Goal: Task Accomplishment & Management: Manage account settings

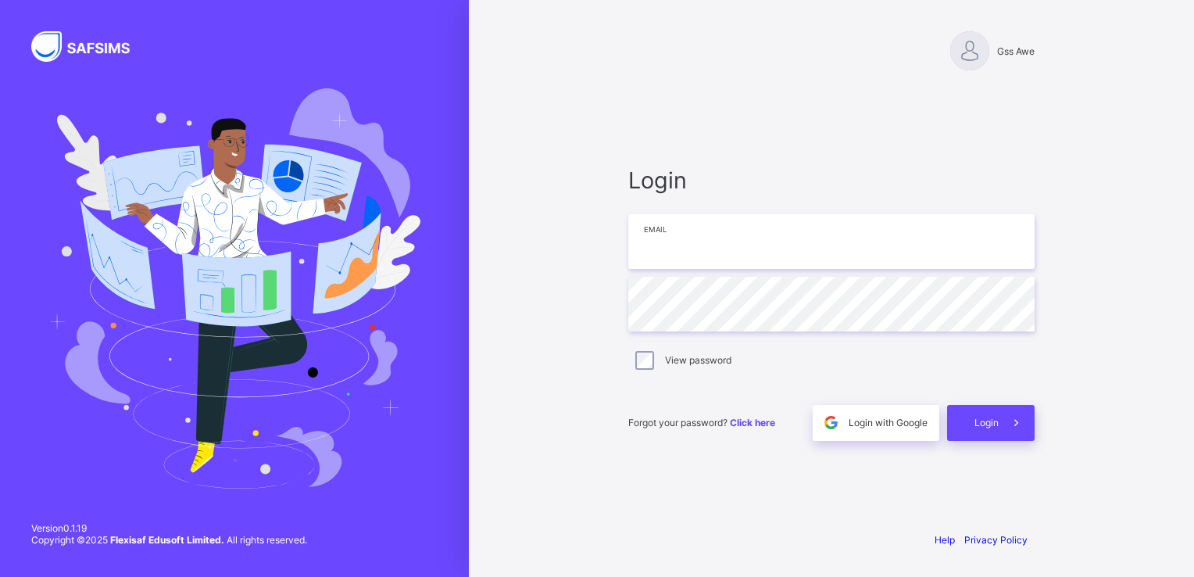
drag, startPoint x: 0, startPoint y: 0, endPoint x: 722, endPoint y: 242, distance: 761.8
click at [722, 242] on input "email" at bounding box center [831, 241] width 406 height 55
type input "**********"
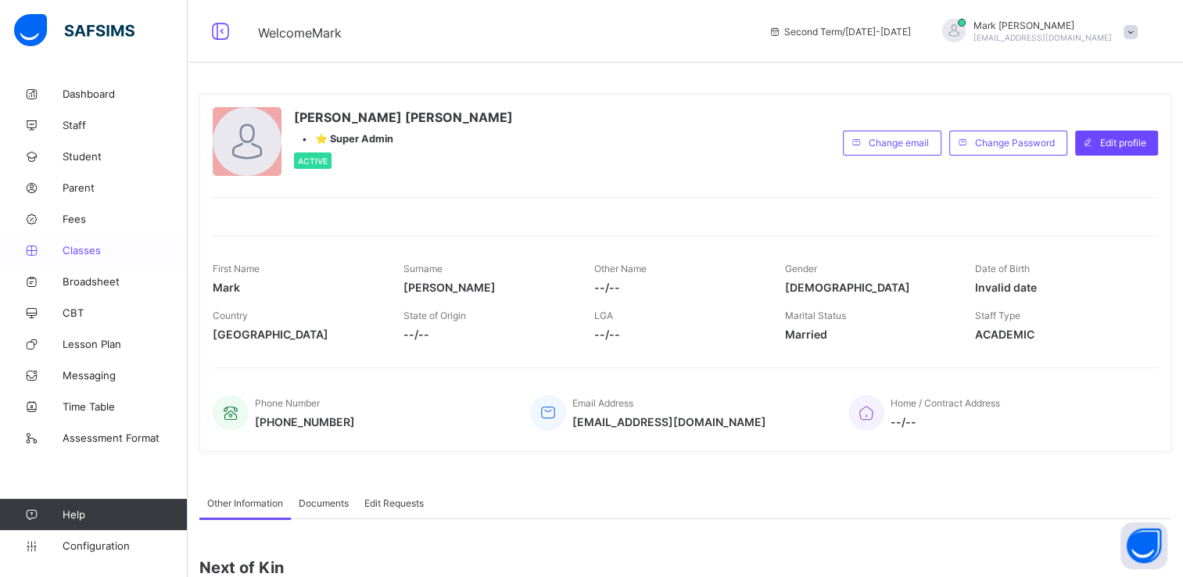
click at [98, 248] on span "Classes" at bounding box center [125, 250] width 125 height 13
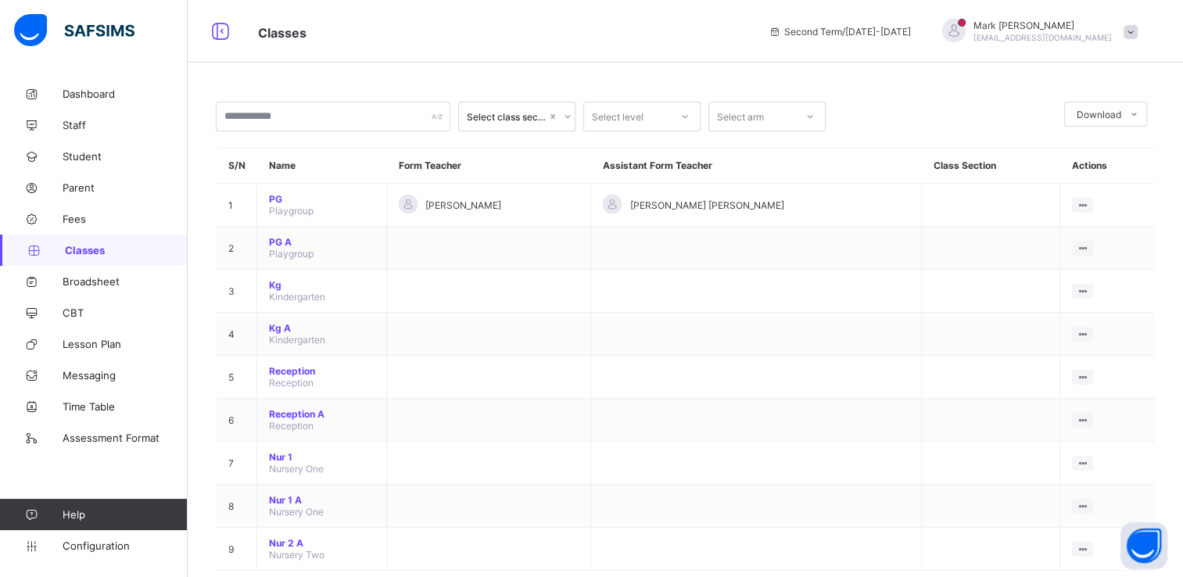
click at [521, 123] on div "Select class section" at bounding box center [502, 117] width 86 height 22
click at [100, 555] on link "Configuration" at bounding box center [93, 545] width 187 height 31
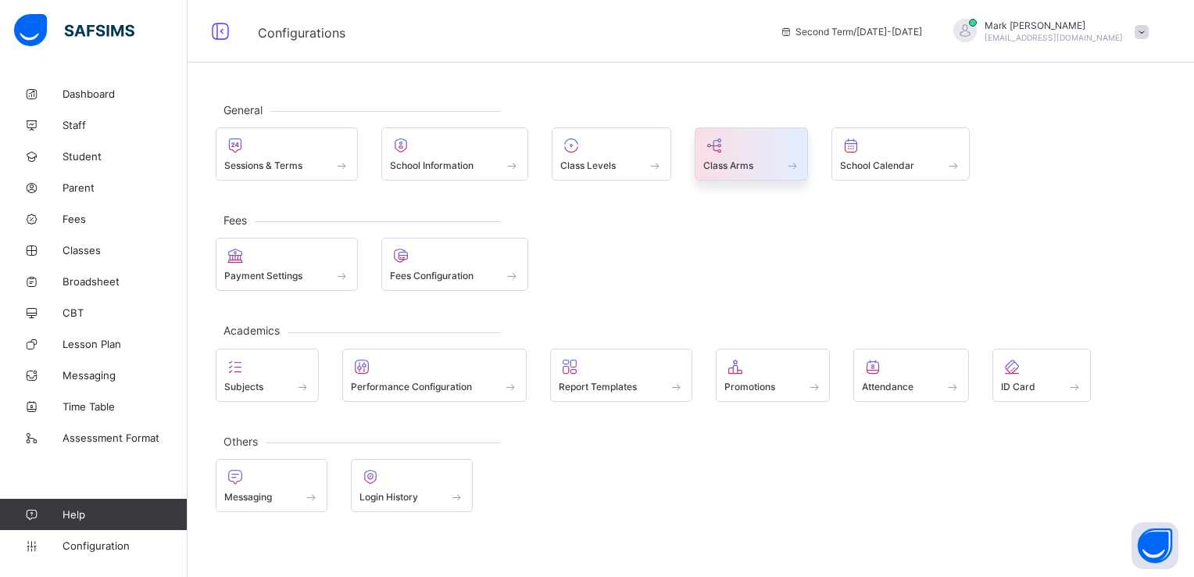
click at [726, 168] on span "Class Arms" at bounding box center [728, 165] width 50 height 12
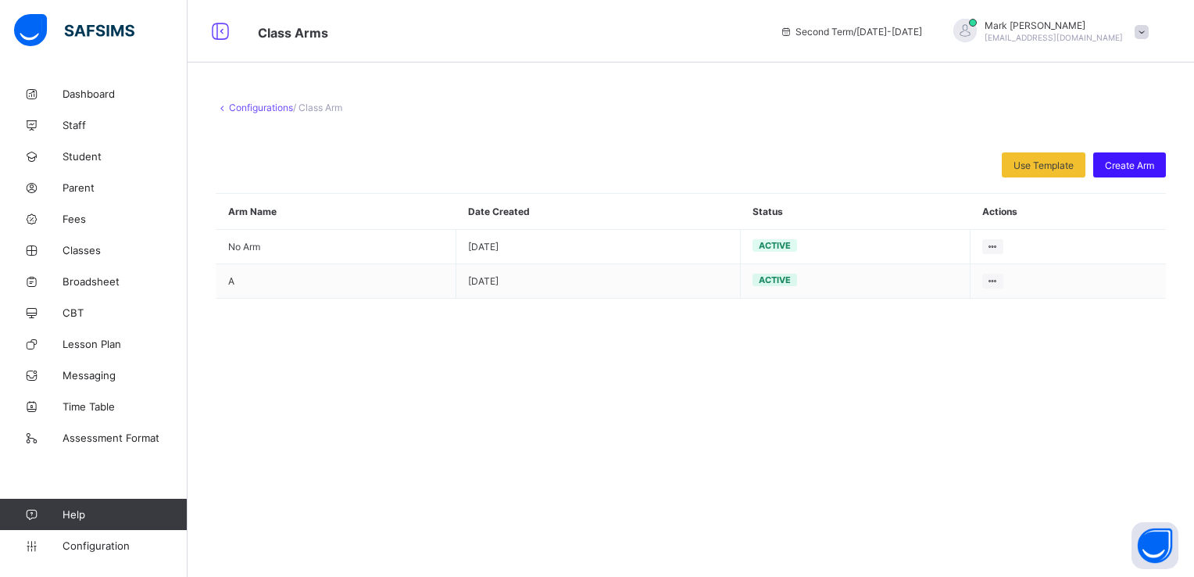
click at [1126, 167] on span "Create Arm" at bounding box center [1129, 165] width 49 height 12
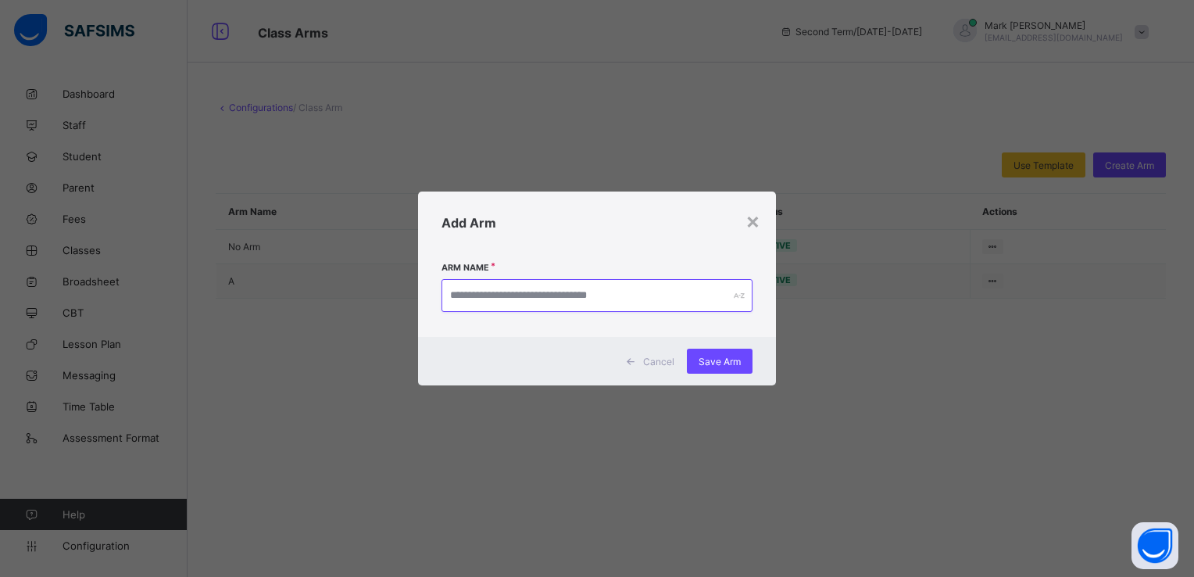
click at [668, 302] on input "text" at bounding box center [597, 295] width 311 height 33
click at [737, 366] on span "Save Arm" at bounding box center [720, 362] width 42 height 12
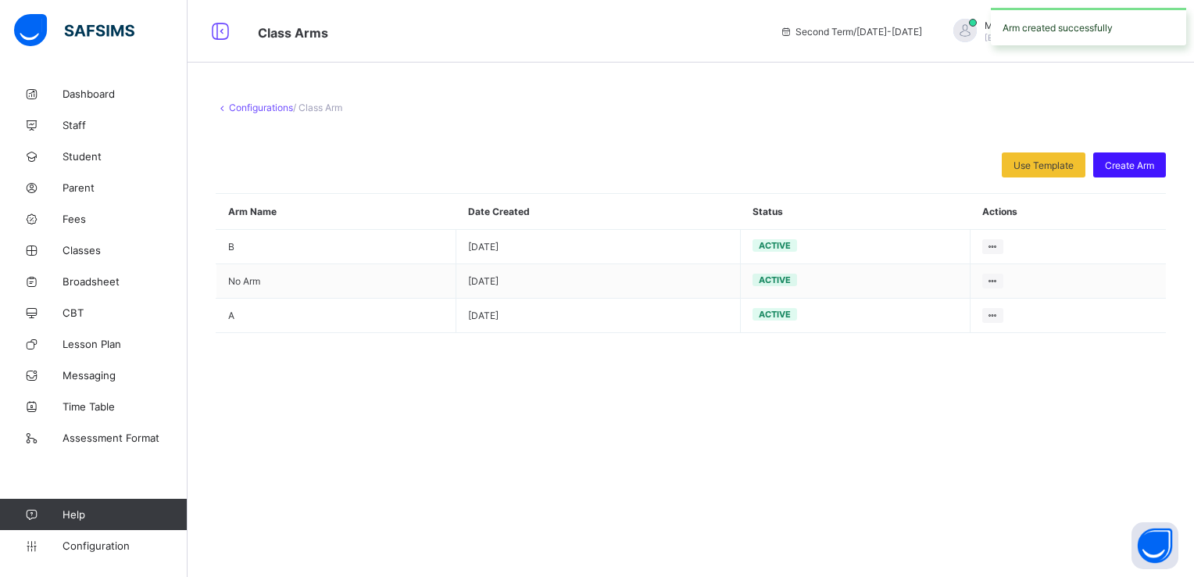
click at [1129, 169] on span "Create Arm" at bounding box center [1129, 165] width 49 height 12
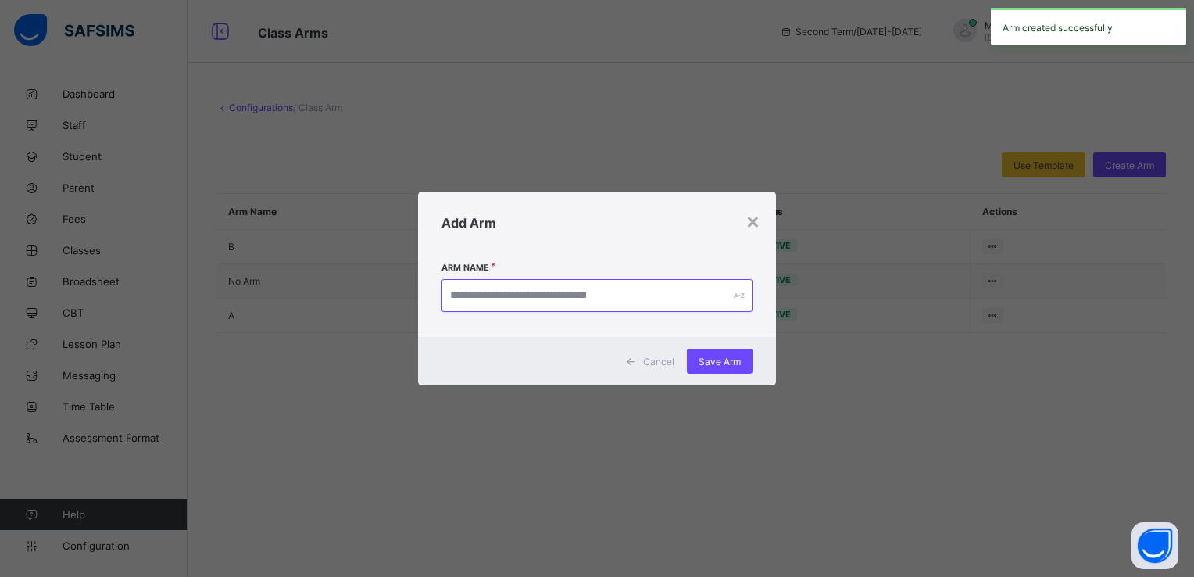
click at [669, 292] on input "text" at bounding box center [597, 295] width 311 height 33
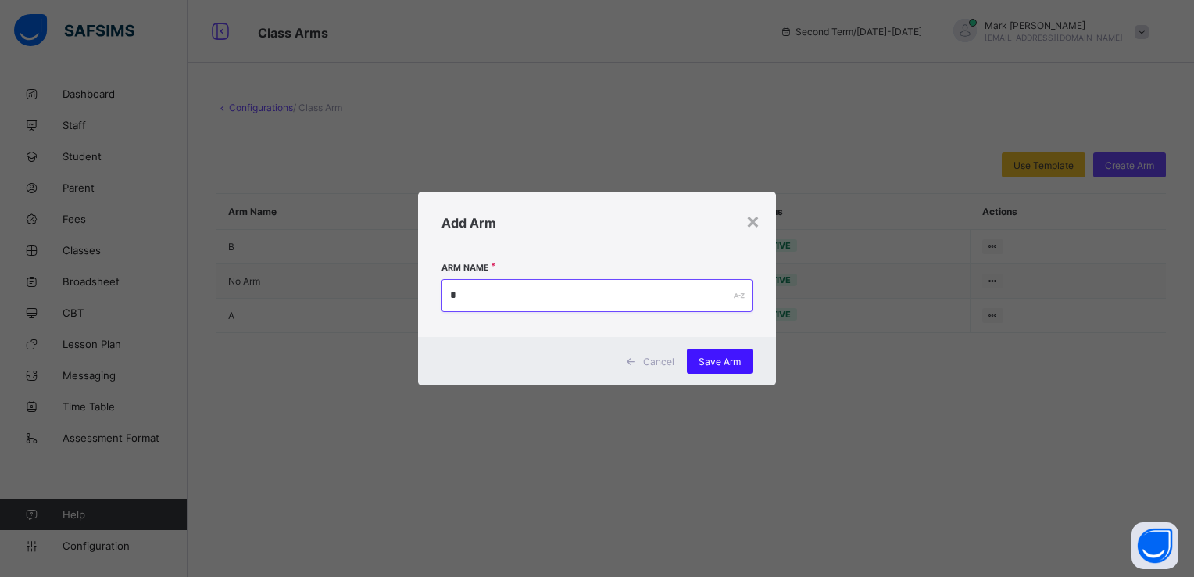
type input "*"
click at [711, 364] on span "Save Arm" at bounding box center [720, 362] width 42 height 12
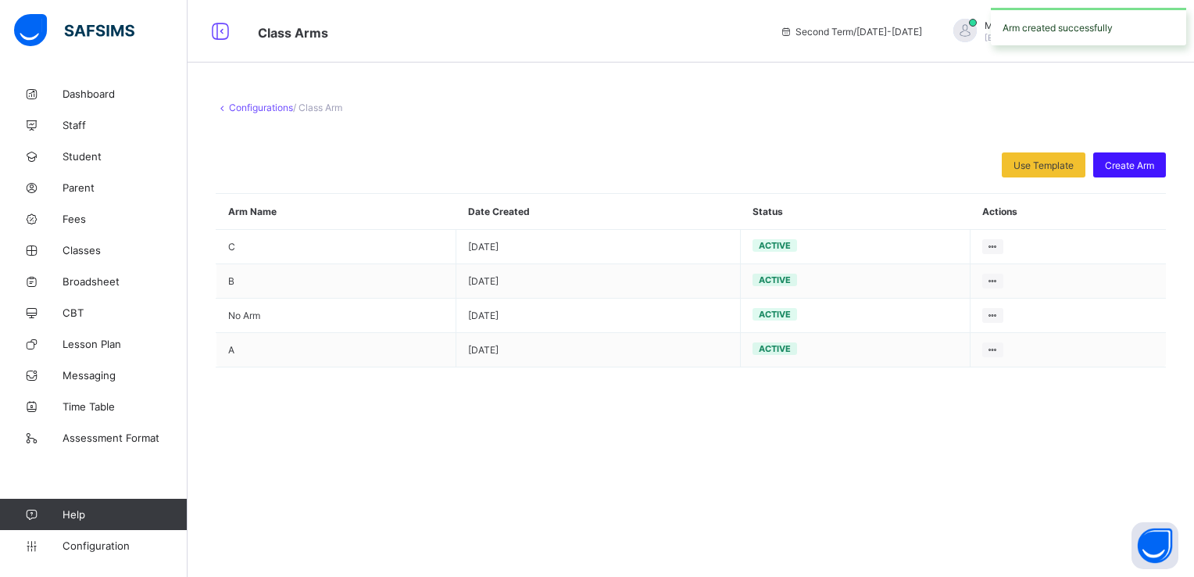
click at [1129, 164] on span "Create Arm" at bounding box center [1129, 165] width 49 height 12
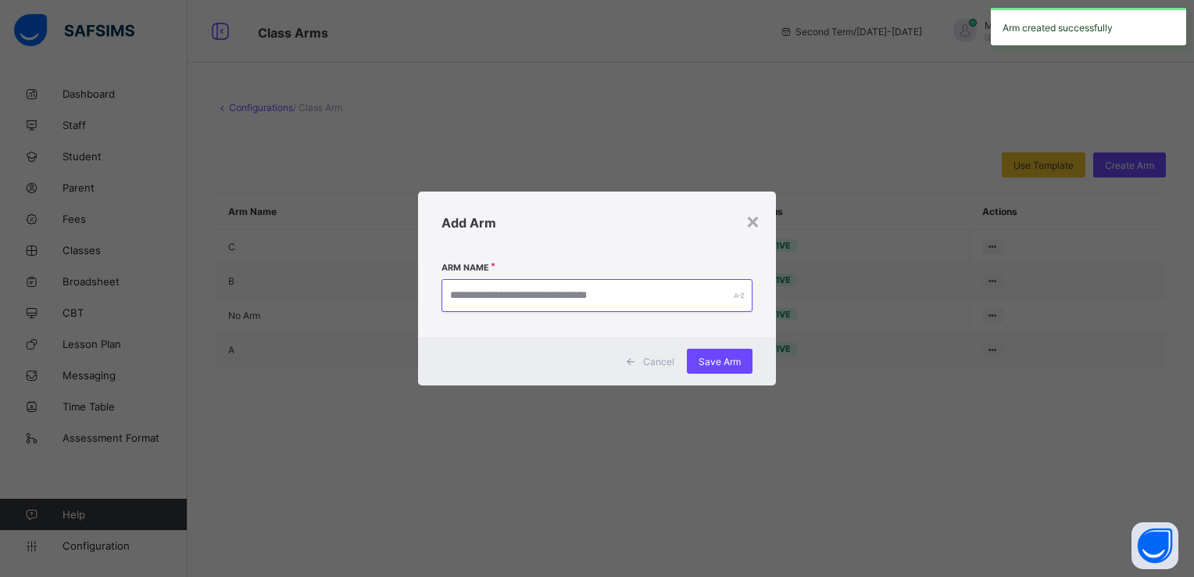
click at [664, 302] on input "text" at bounding box center [597, 295] width 311 height 33
click at [721, 363] on span "Save Arm" at bounding box center [720, 362] width 42 height 12
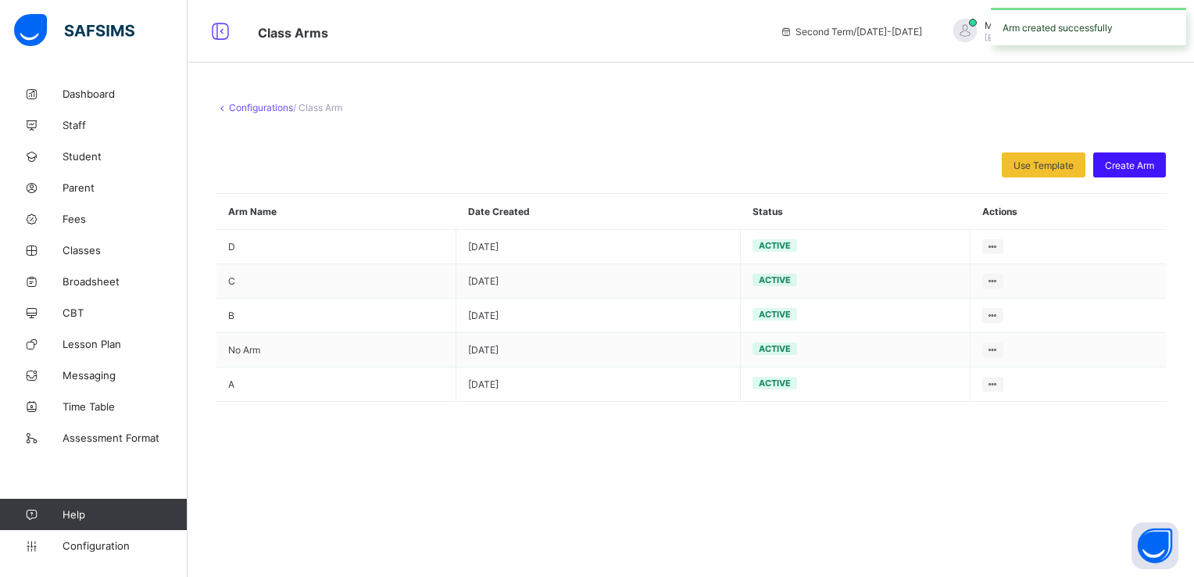
click at [1134, 167] on span "Create Arm" at bounding box center [1129, 165] width 49 height 12
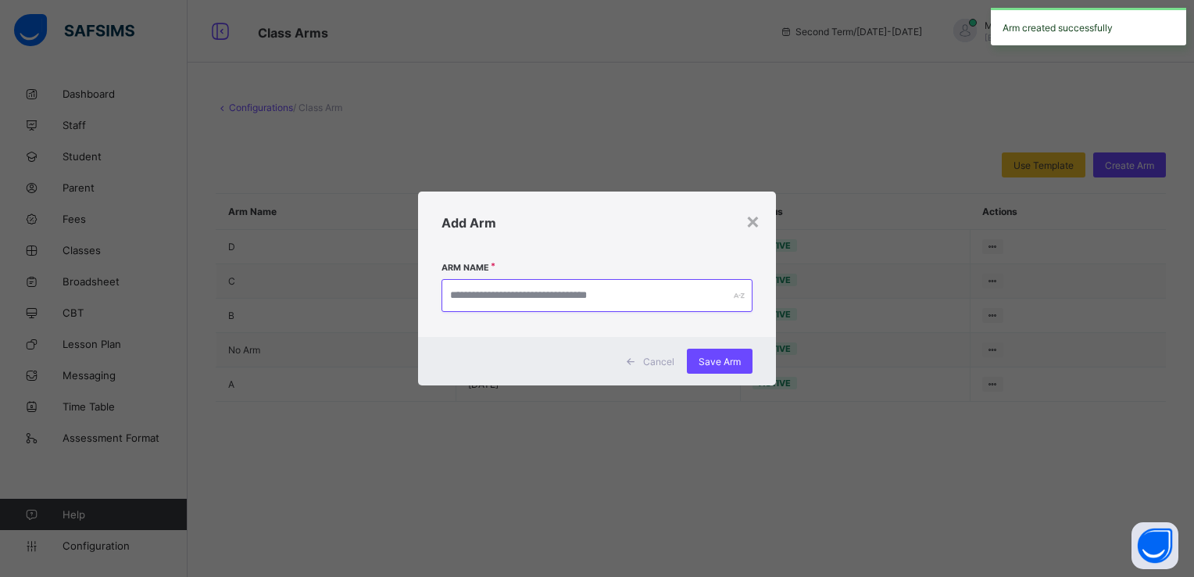
click at [674, 285] on input "text" at bounding box center [597, 295] width 311 height 33
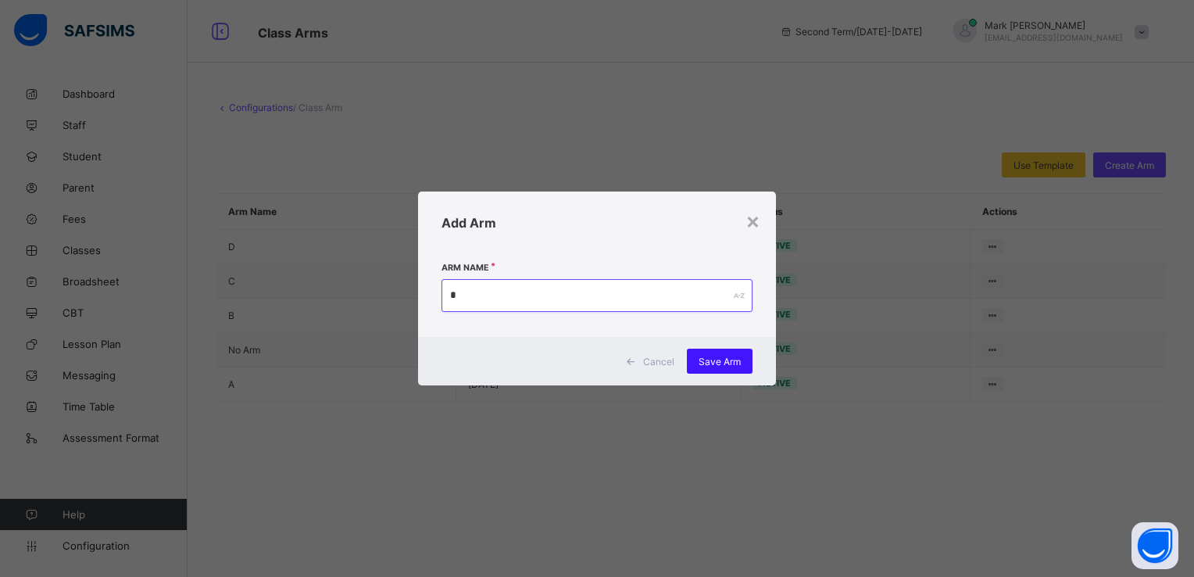
type input "*"
click at [707, 360] on span "Save Arm" at bounding box center [720, 362] width 42 height 12
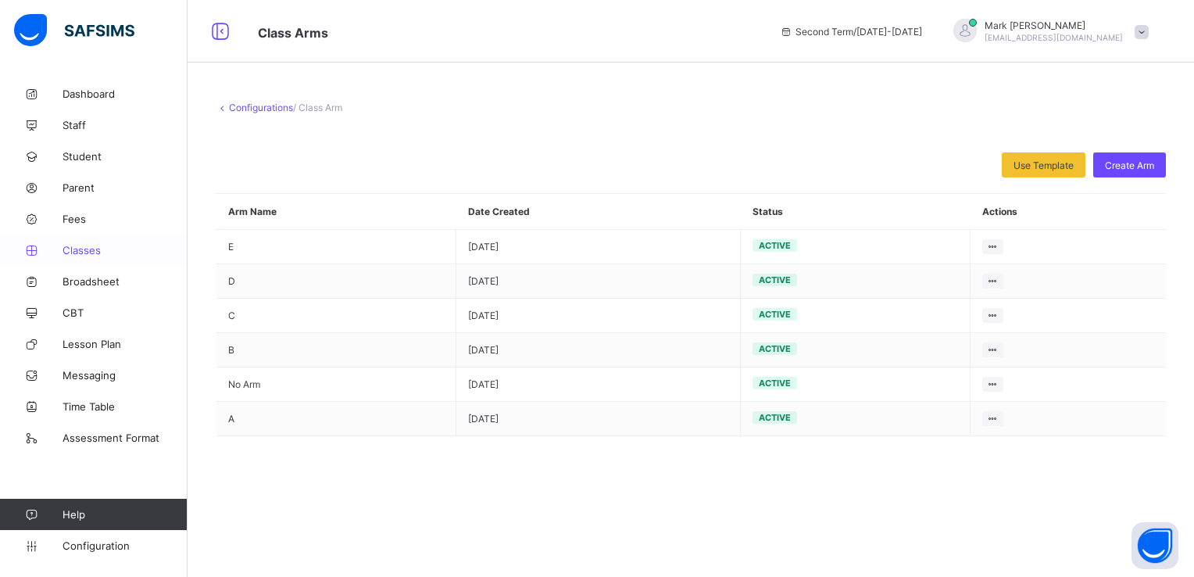
click at [108, 255] on span "Classes" at bounding box center [125, 250] width 125 height 13
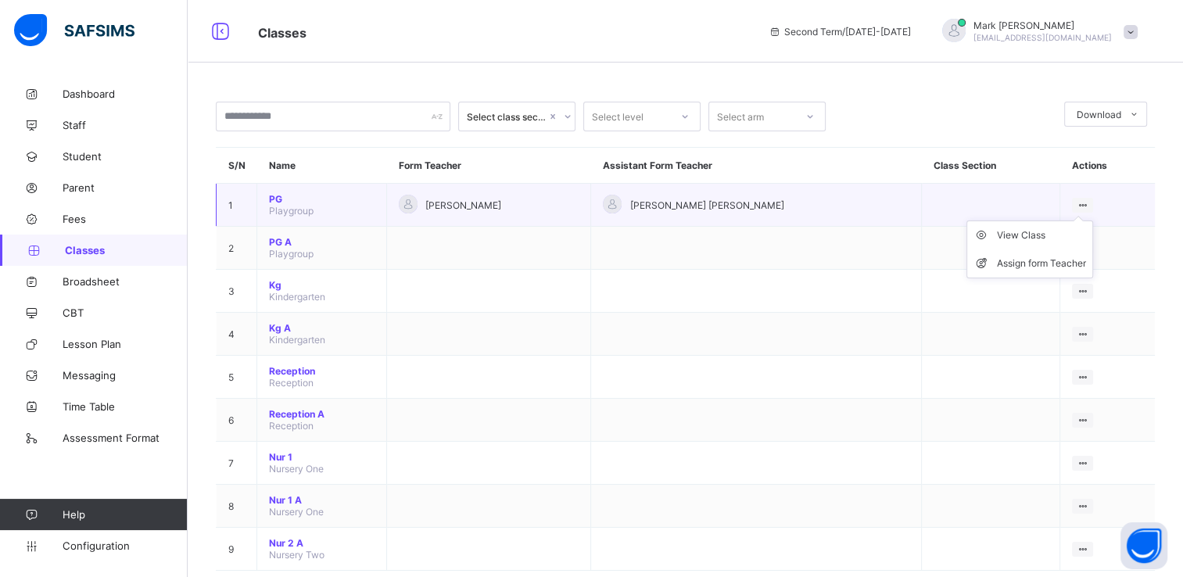
click at [1076, 202] on icon at bounding box center [1082, 205] width 13 height 12
click at [999, 238] on div "View Class" at bounding box center [1041, 235] width 89 height 16
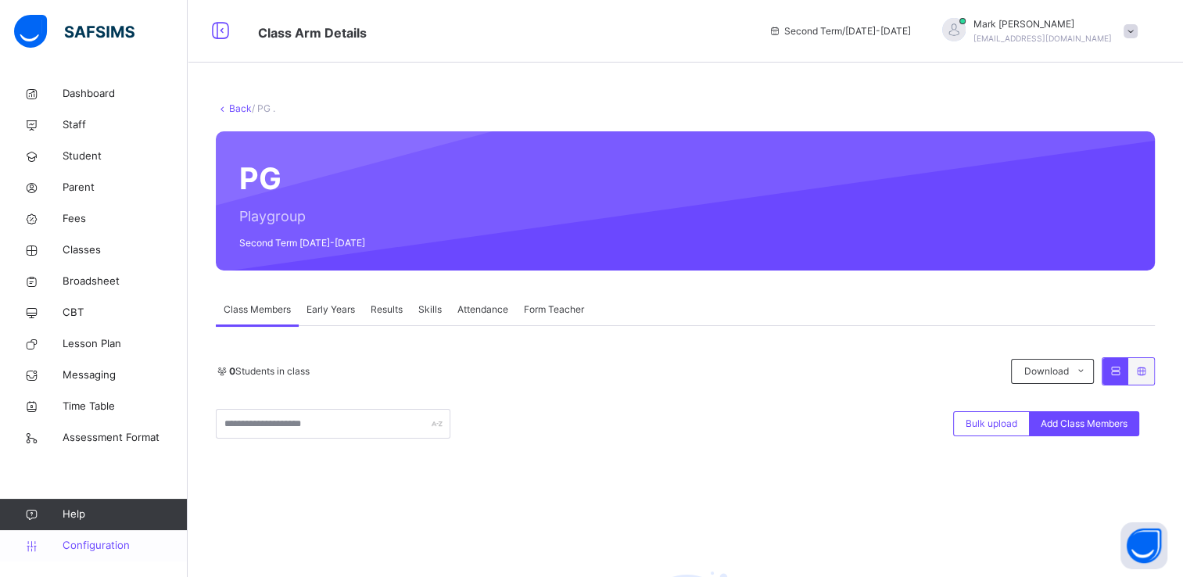
click at [92, 539] on span "Configuration" at bounding box center [125, 546] width 124 height 16
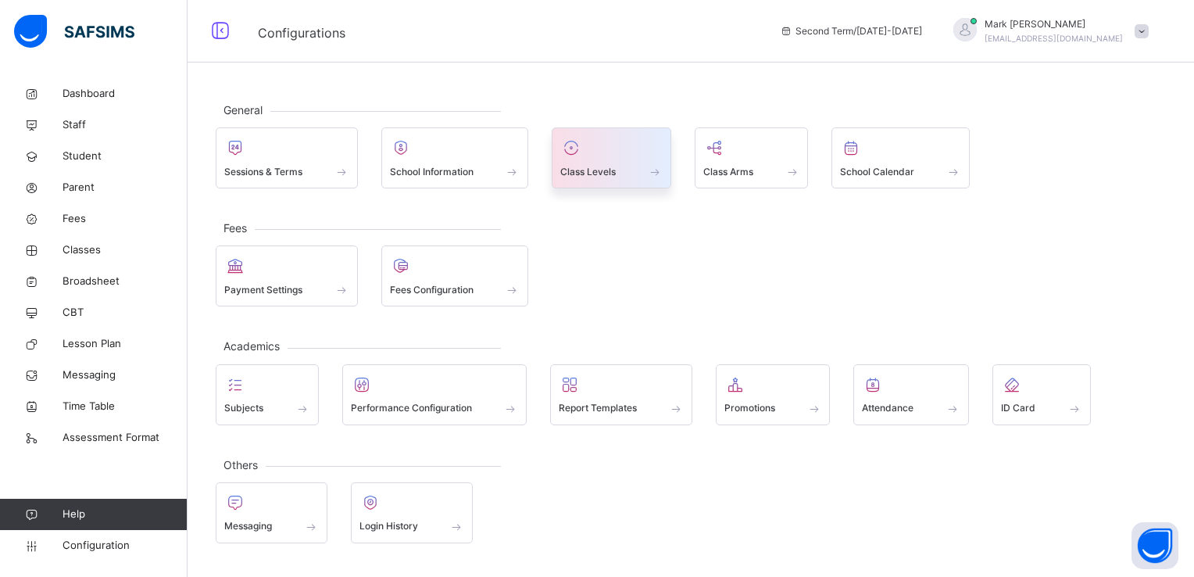
click at [615, 169] on span "Class Levels" at bounding box center [587, 172] width 55 height 14
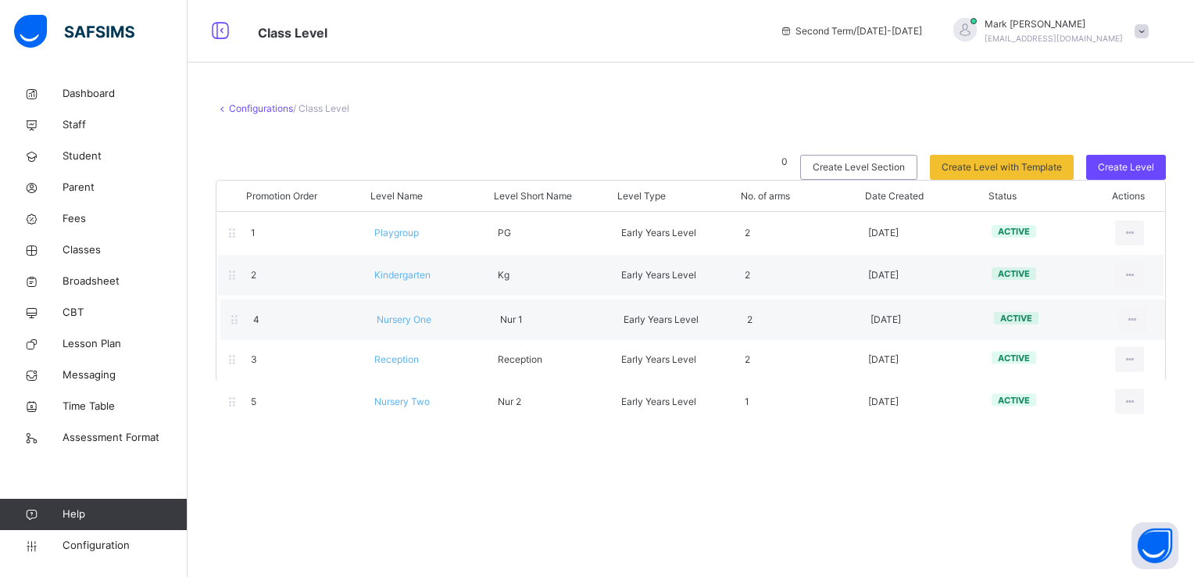
drag, startPoint x: 474, startPoint y: 349, endPoint x: 478, endPoint y: 305, distance: 43.9
click at [478, 305] on div "Promotion Order Level Name Level Short Name Level Type No. of arms Date Created…" at bounding box center [691, 281] width 950 height 202
drag, startPoint x: 478, startPoint y: 305, endPoint x: 478, endPoint y: 348, distance: 43.0
click at [478, 348] on div "Promotion Order Level Name Level Short Name Level Type No. of arms Date Created…" at bounding box center [691, 281] width 950 height 202
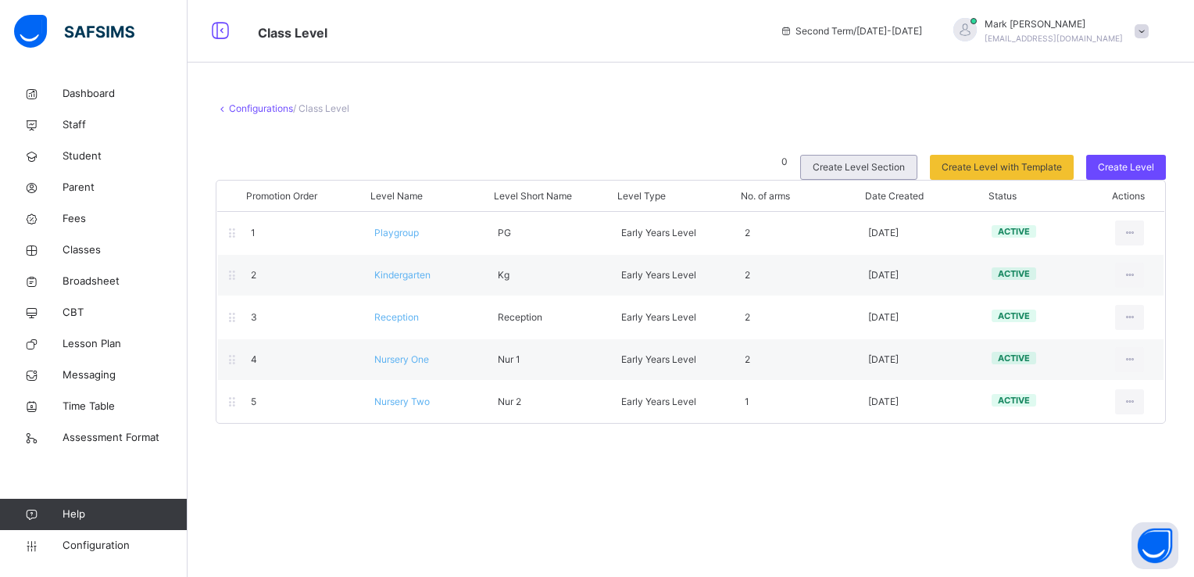
click at [855, 164] on span "Create Level Section" at bounding box center [859, 167] width 92 height 14
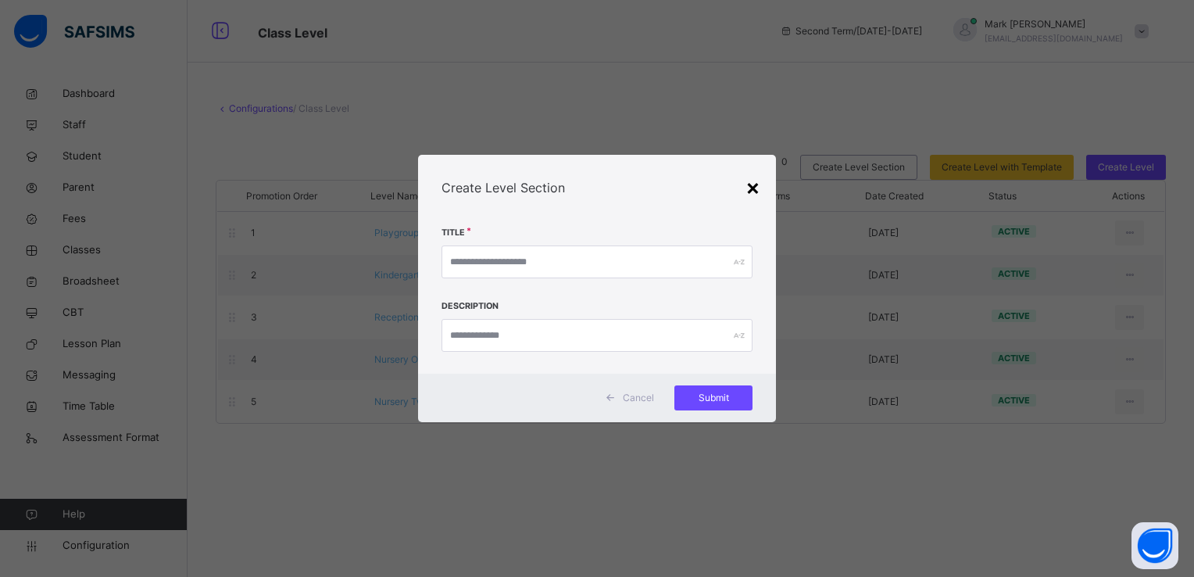
click at [758, 189] on div "×" at bounding box center [753, 186] width 15 height 33
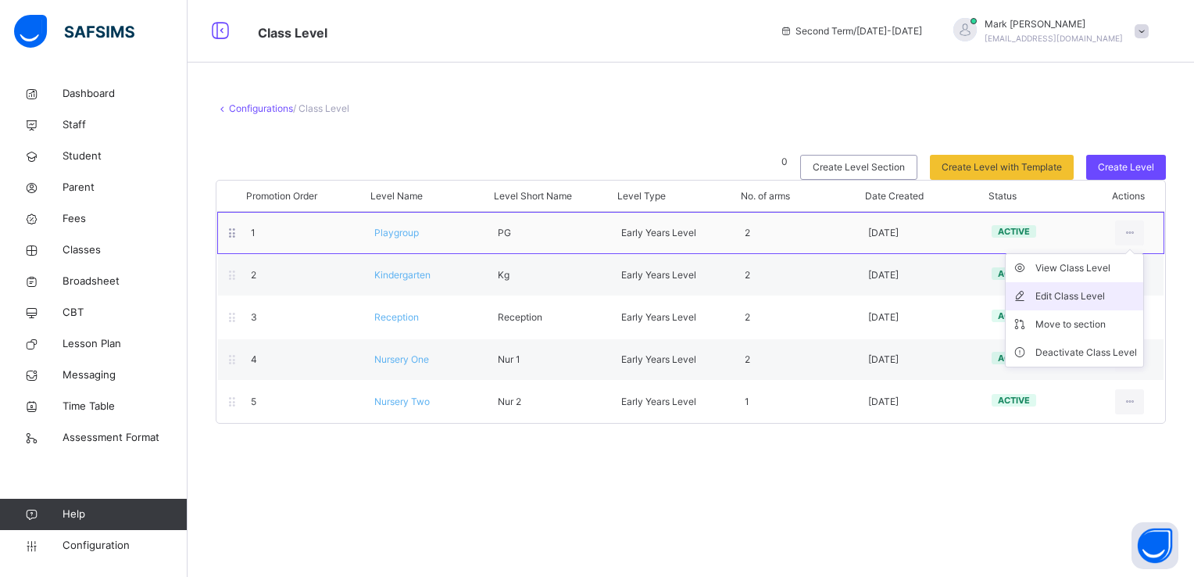
click at [1066, 297] on div "Edit Class Level" at bounding box center [1087, 296] width 102 height 16
type input "*********"
type input "**"
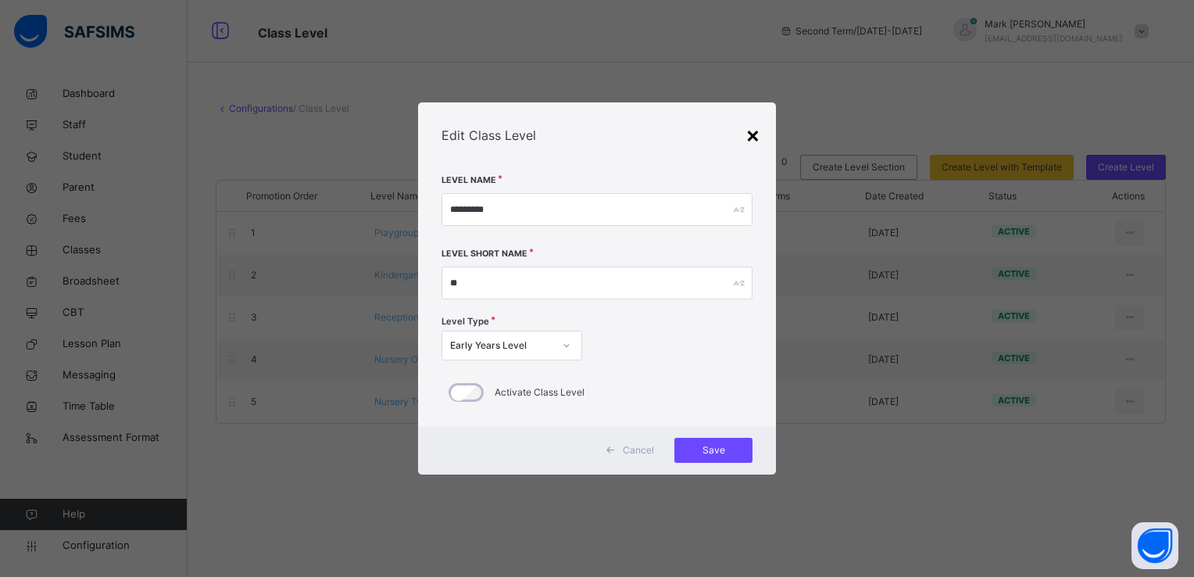
click at [753, 127] on div "×" at bounding box center [753, 134] width 15 height 33
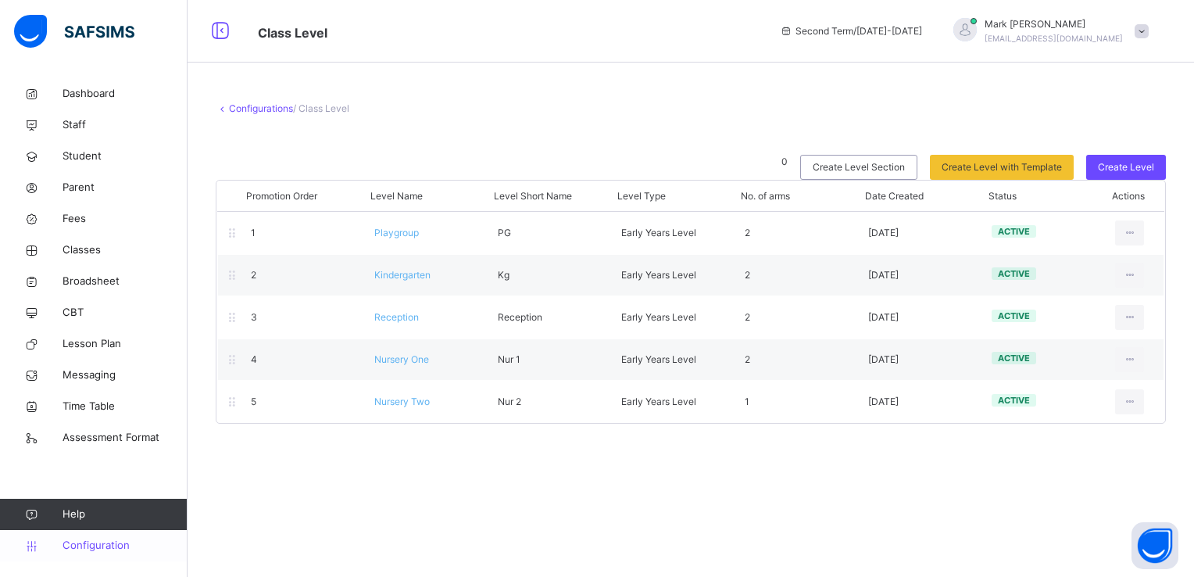
click at [112, 546] on span "Configuration" at bounding box center [125, 546] width 124 height 16
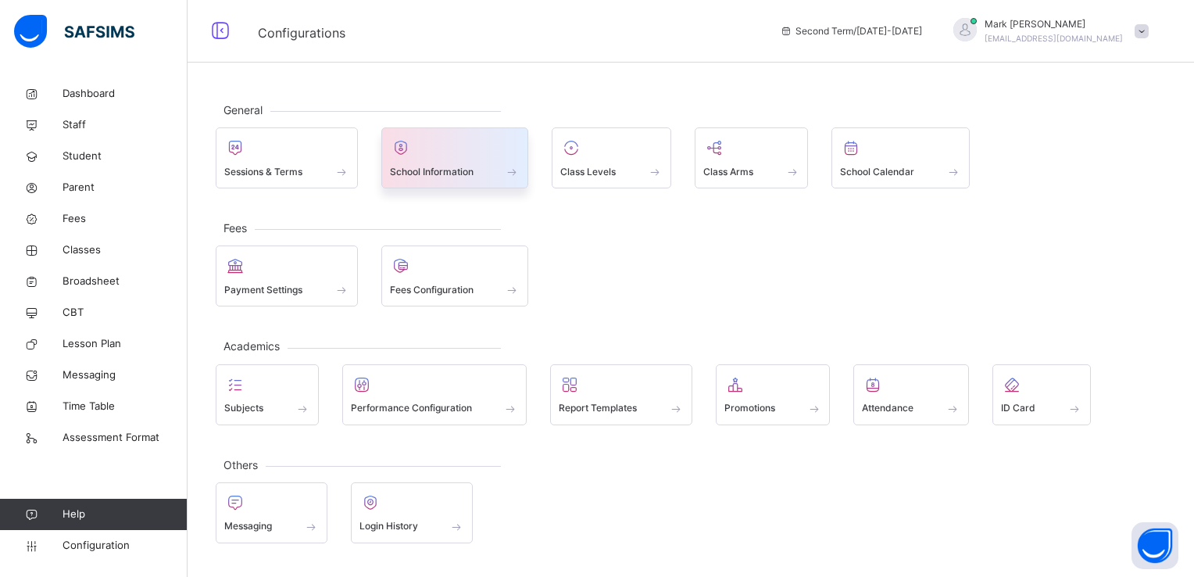
click at [437, 174] on span "School Information" at bounding box center [432, 172] width 84 height 14
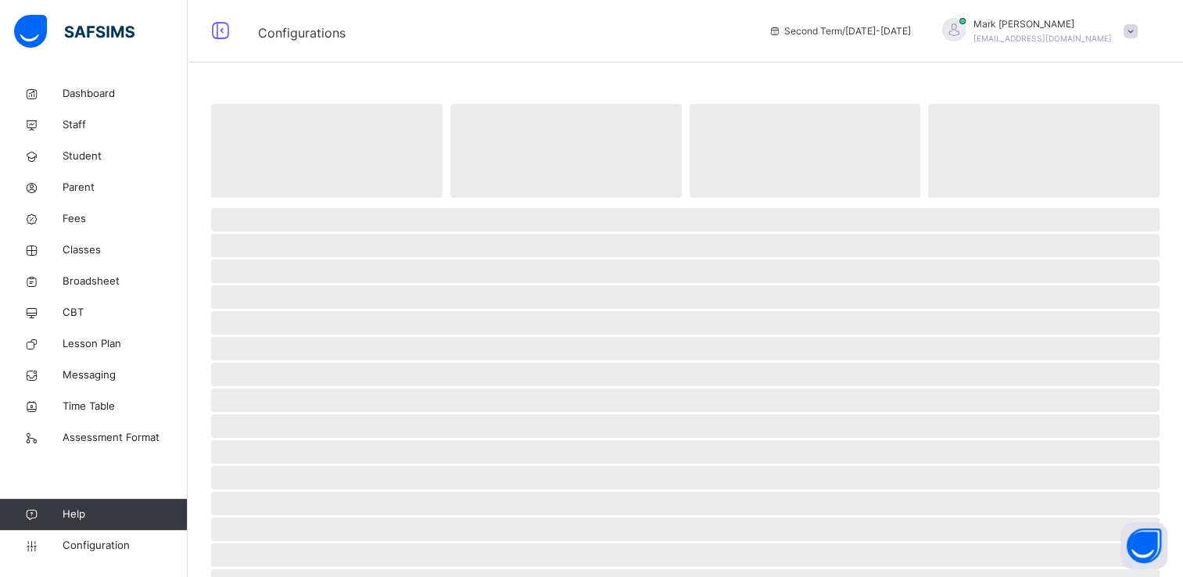
select select "**"
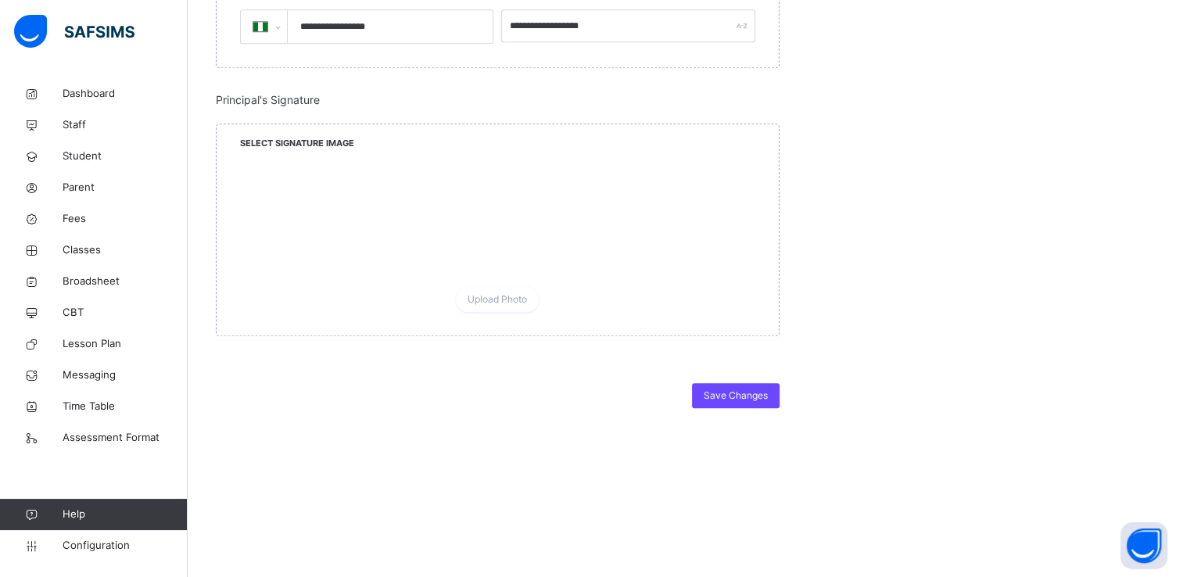
scroll to position [1467, 0]
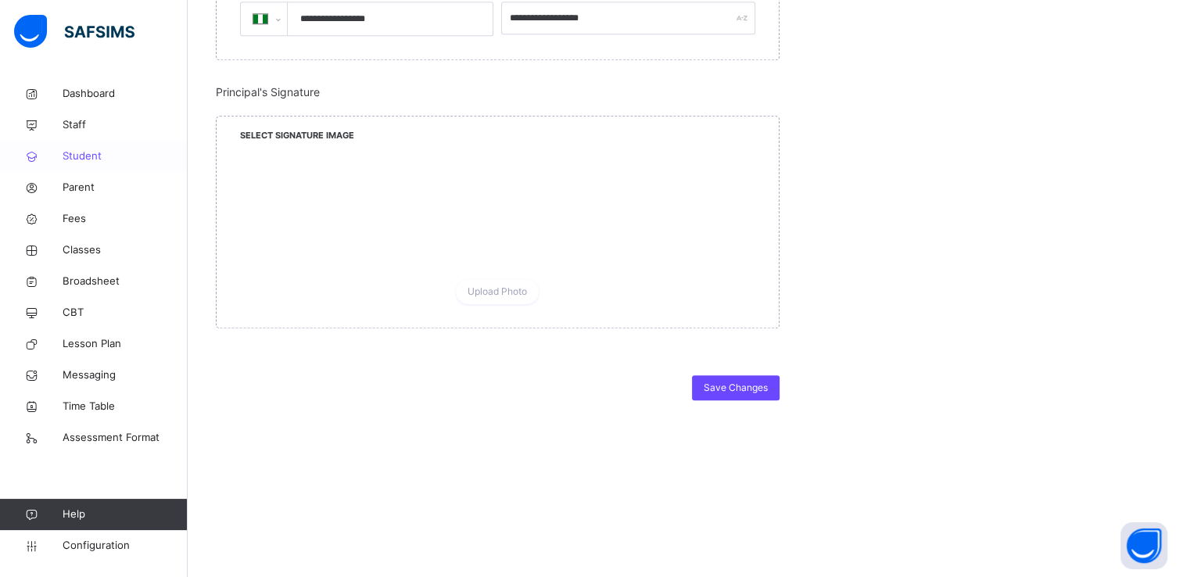
click at [95, 163] on span "Student" at bounding box center [125, 157] width 125 height 16
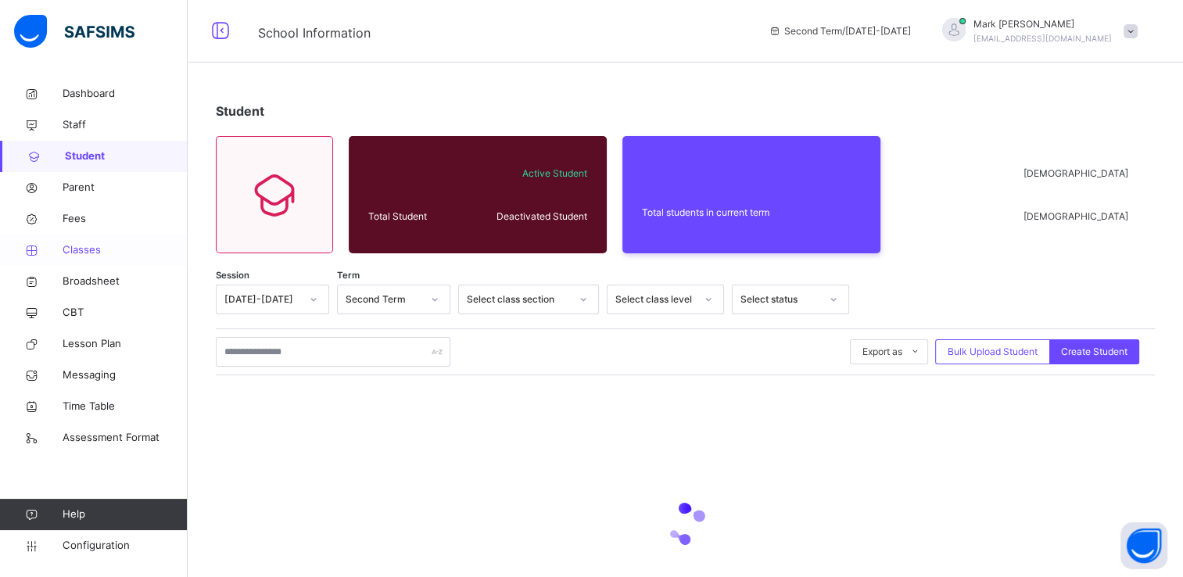
click at [81, 252] on span "Classes" at bounding box center [125, 250] width 125 height 16
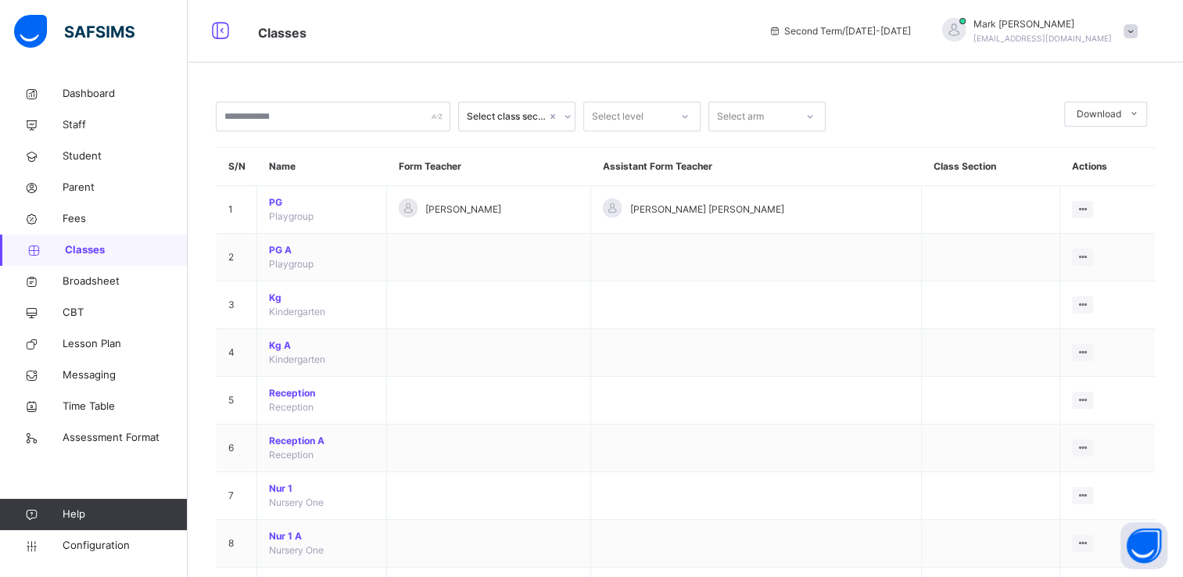
click at [536, 130] on div "Select class section" at bounding box center [516, 117] width 117 height 30
click at [611, 118] on div "Select level" at bounding box center [618, 117] width 52 height 30
click at [613, 174] on div "PG" at bounding box center [642, 178] width 116 height 27
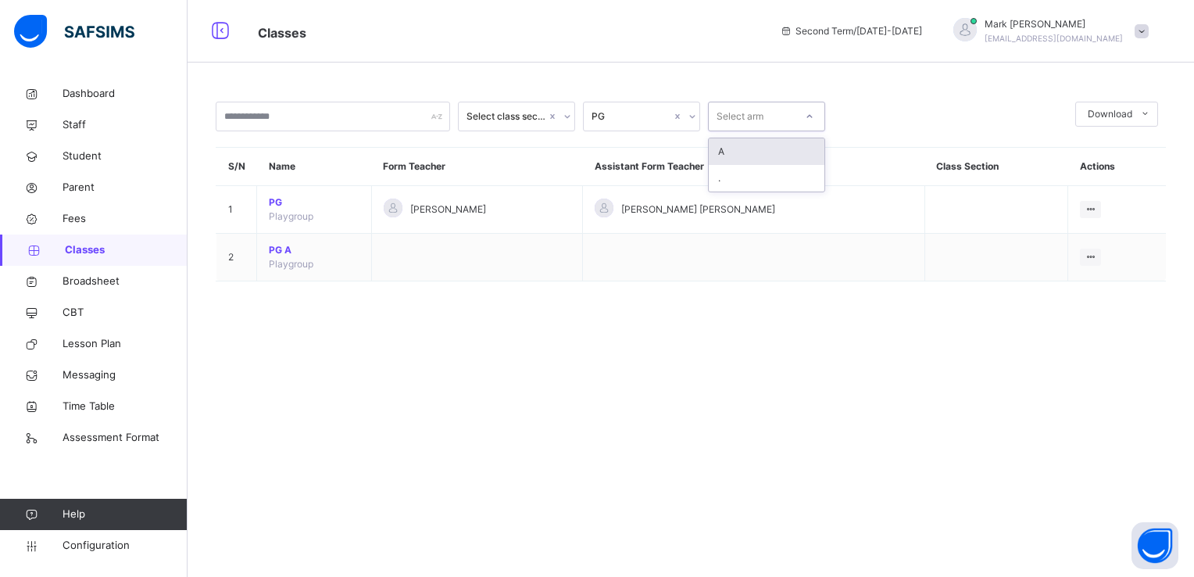
click at [719, 131] on div "Select arm" at bounding box center [766, 117] width 117 height 30
click at [722, 178] on div "." at bounding box center [767, 178] width 116 height 27
click at [737, 131] on div "Select class section PG option ., selected. 0 results available. Select is focu…" at bounding box center [691, 168] width 950 height 132
click at [89, 408] on span "Time Table" at bounding box center [125, 407] width 125 height 16
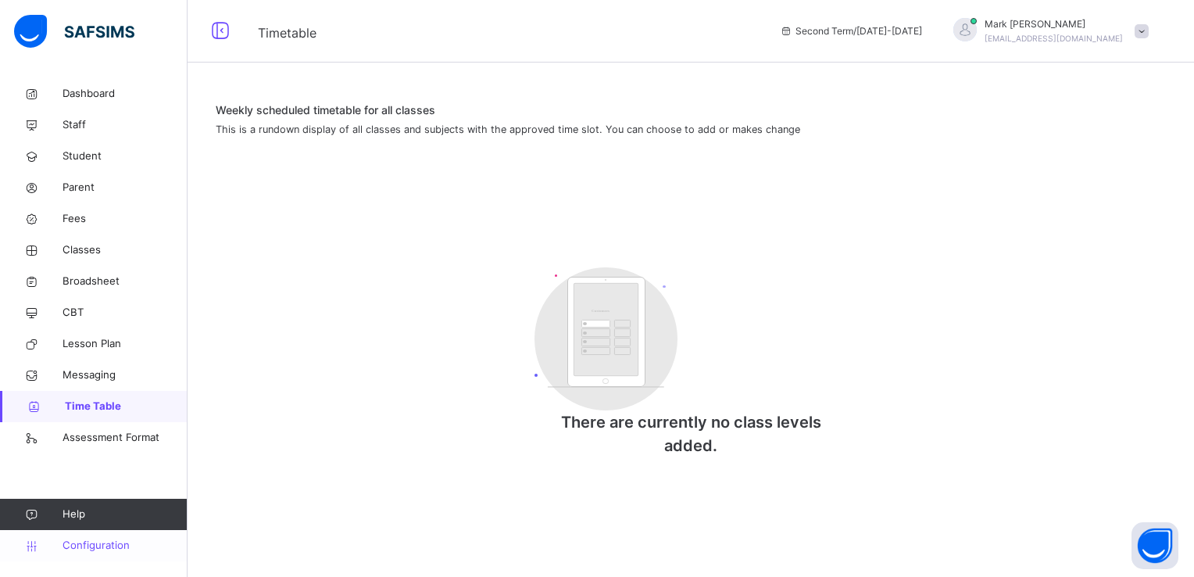
click at [90, 542] on span "Configuration" at bounding box center [125, 546] width 124 height 16
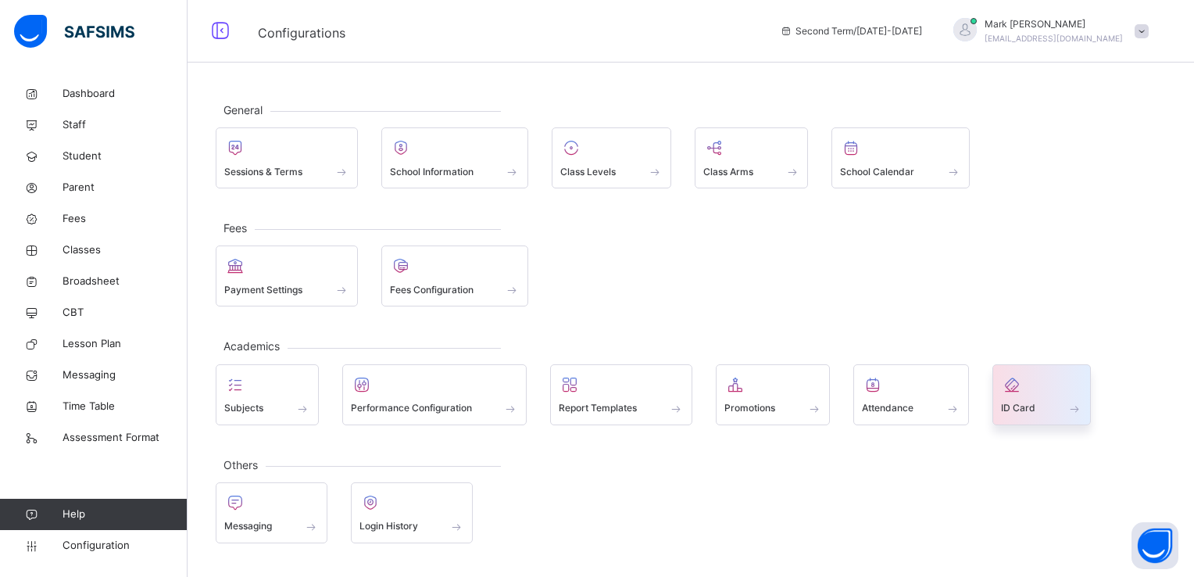
click at [1024, 403] on span "ID Card" at bounding box center [1018, 408] width 34 height 14
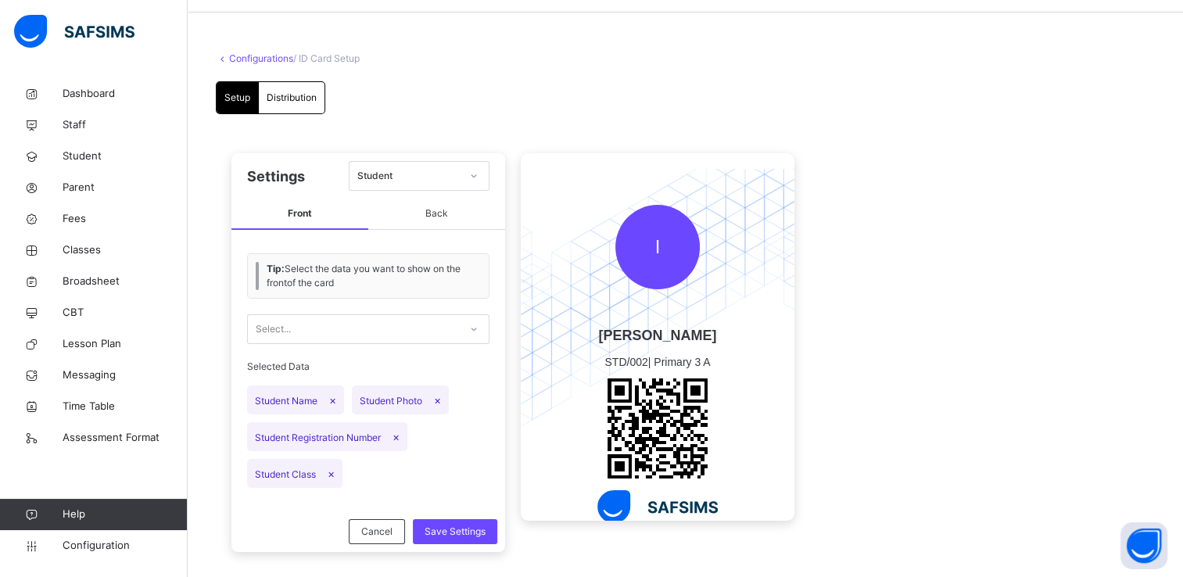
scroll to position [70, 0]
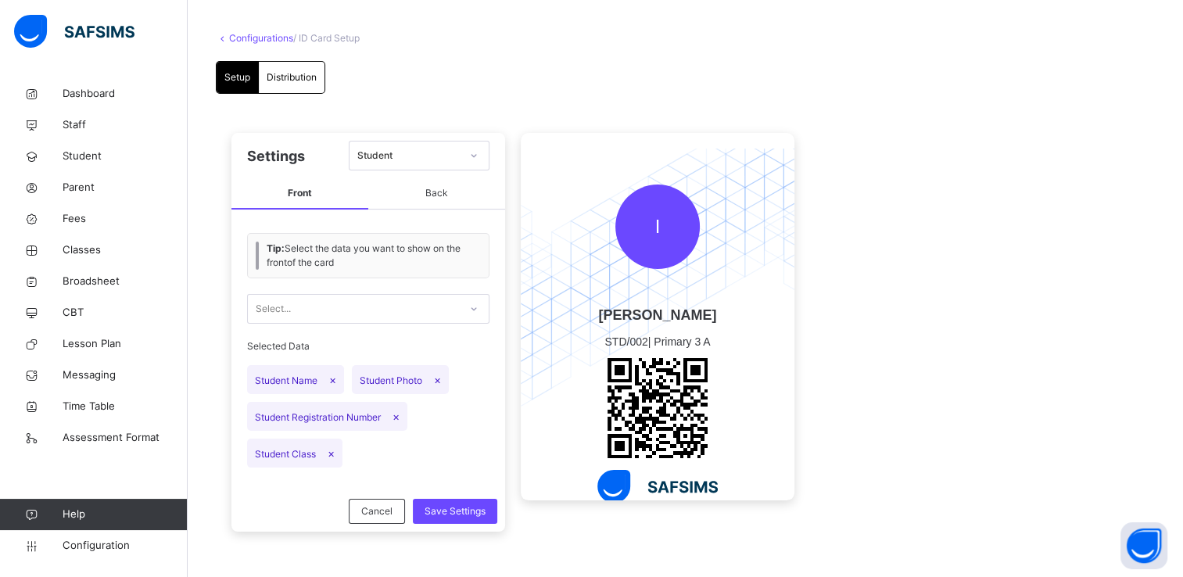
click at [446, 199] on span "Back" at bounding box center [436, 193] width 137 height 31
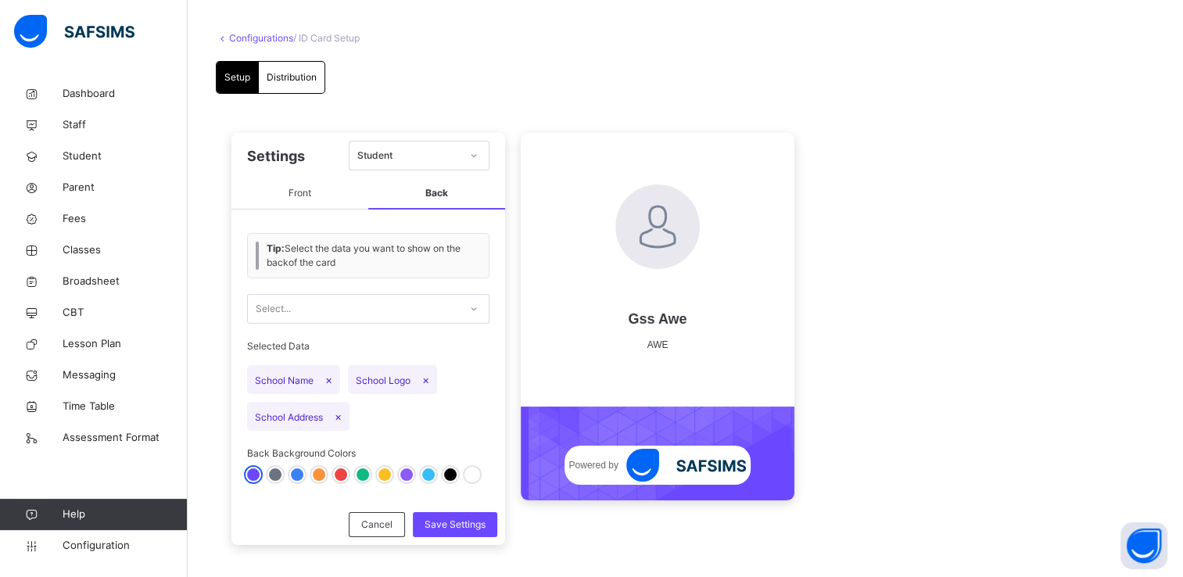
click at [336, 200] on span "Front" at bounding box center [299, 193] width 137 height 31
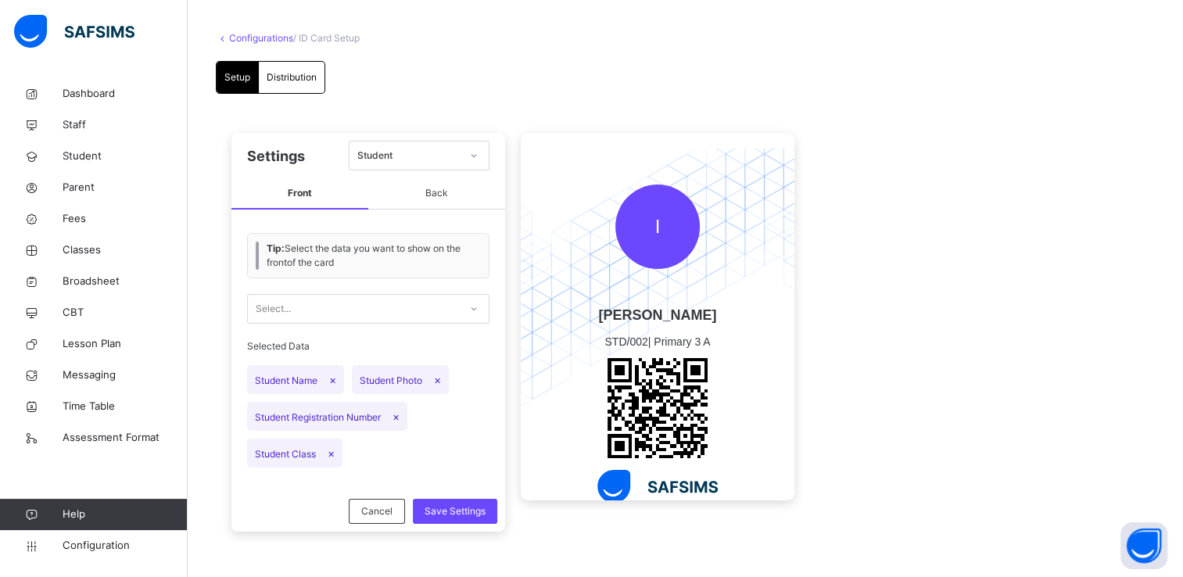
click at [395, 170] on div "Settings Student" at bounding box center [368, 155] width 274 height 45
click at [400, 163] on div "Student" at bounding box center [403, 156] width 109 height 24
click at [310, 95] on div "Setup Distribution Setup Distribution Settings 0 results available. Select is f…" at bounding box center [685, 308] width 939 height 494
click at [309, 80] on span "Distribution" at bounding box center [292, 77] width 50 height 14
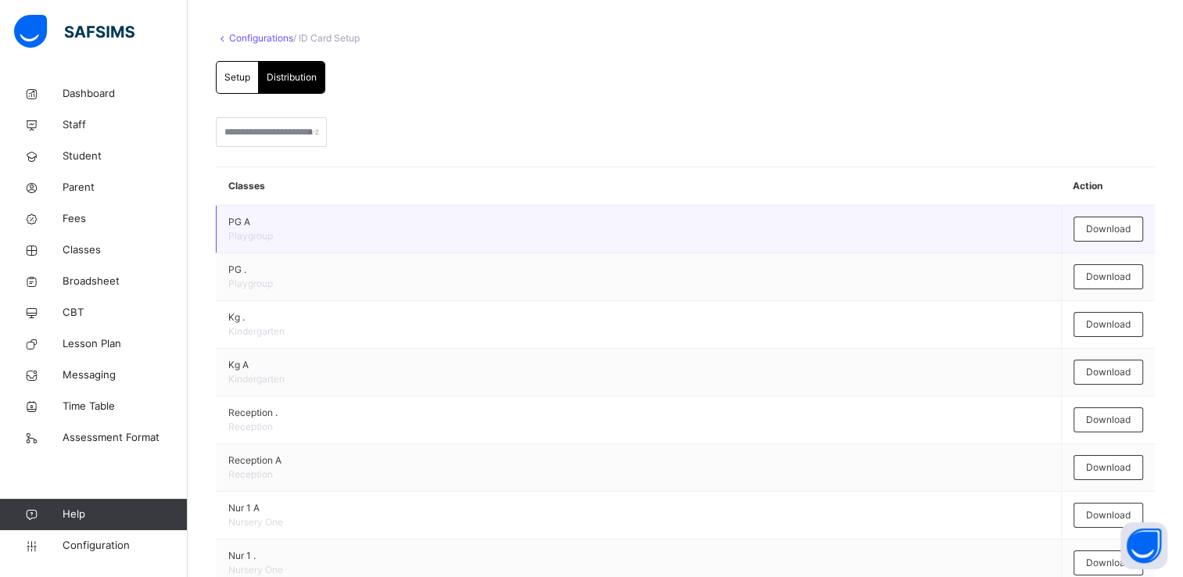
click at [1154, 229] on td "Download" at bounding box center [1108, 230] width 94 height 48
click at [1119, 227] on span "Download" at bounding box center [1108, 229] width 45 height 14
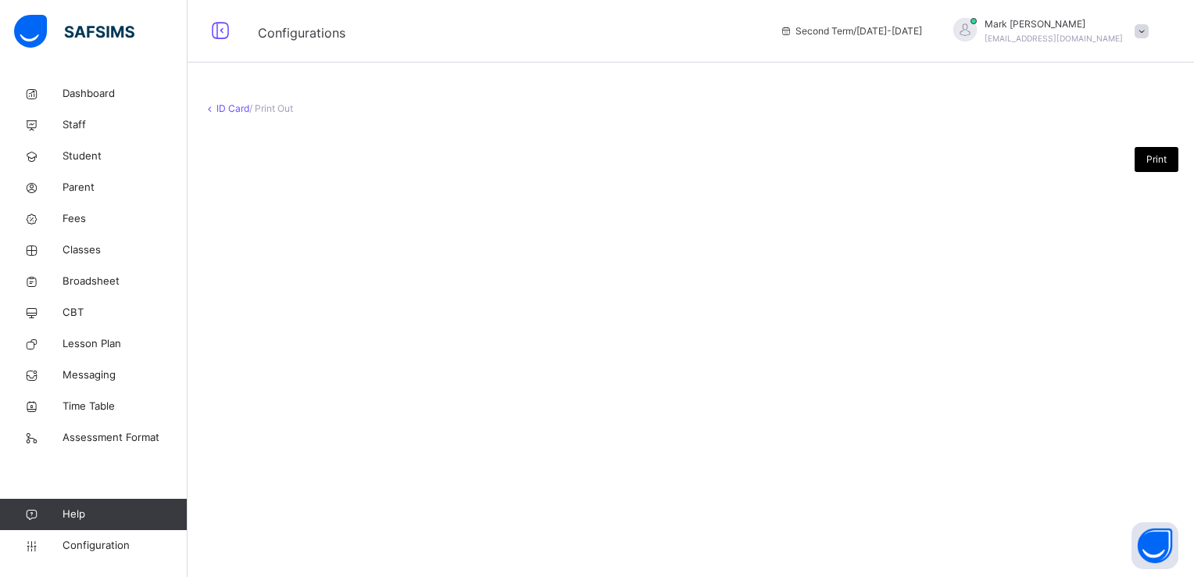
click at [1171, 170] on div "Print" at bounding box center [1157, 159] width 44 height 25
click at [96, 252] on span "Classes" at bounding box center [125, 250] width 125 height 16
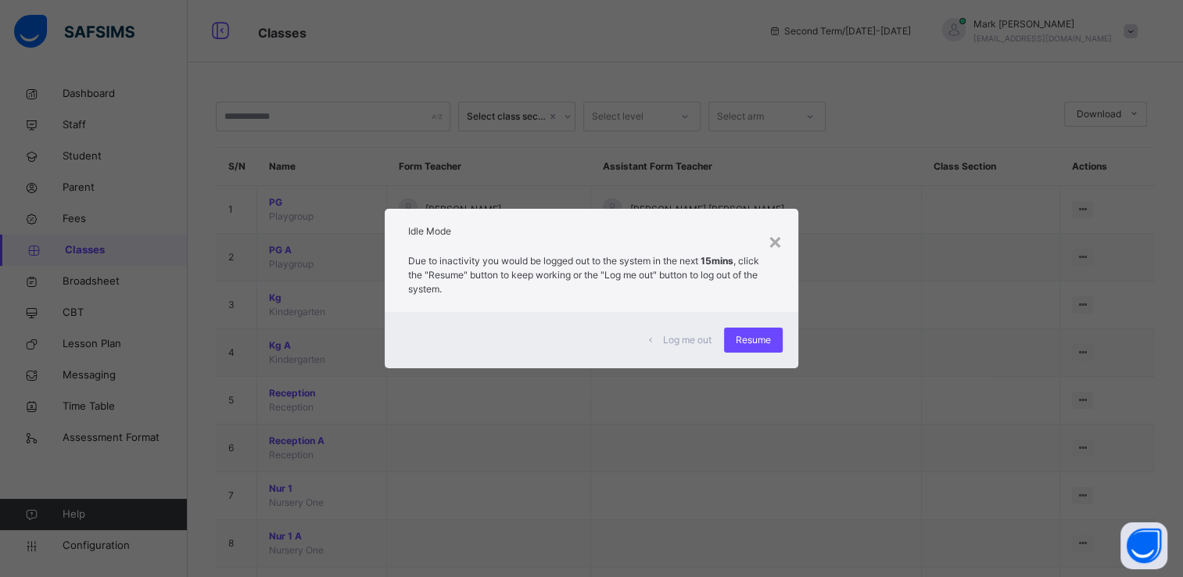
click at [785, 338] on div "Log me out Resume" at bounding box center [592, 340] width 414 height 56
click at [765, 342] on span "Resume" at bounding box center [753, 340] width 35 height 14
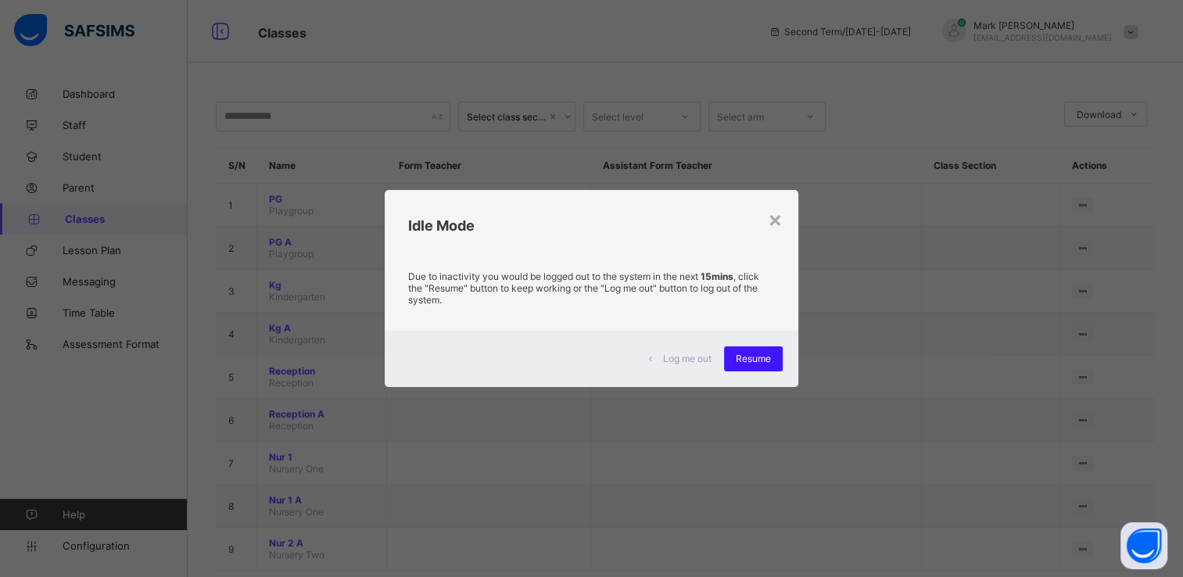
click at [763, 358] on span "Resume" at bounding box center [753, 359] width 35 height 12
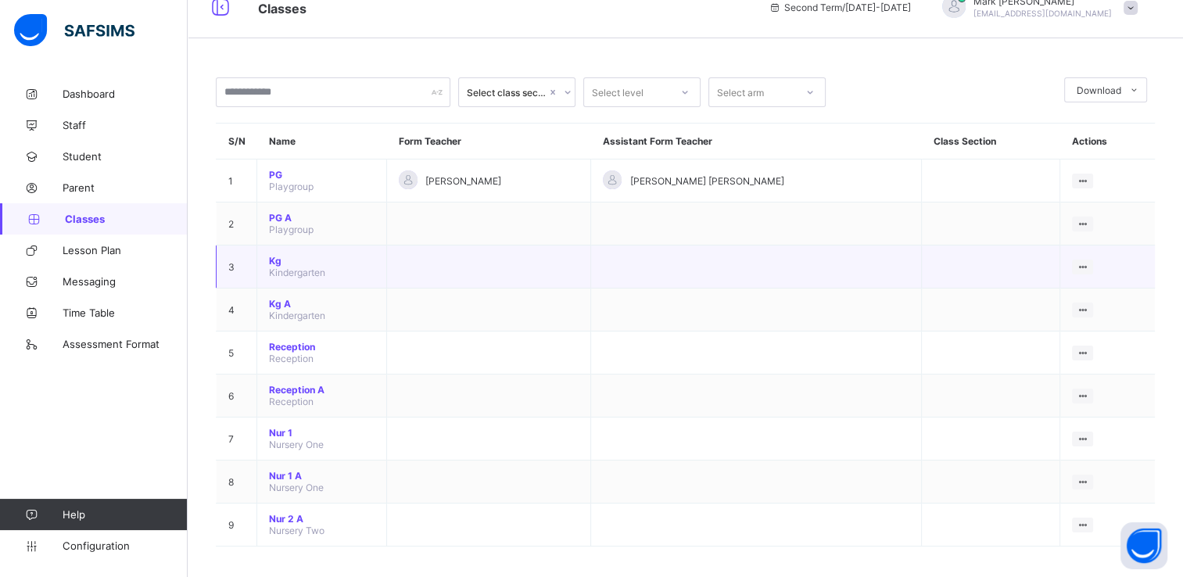
scroll to position [34, 0]
